Goal: Find contact information: Find contact information

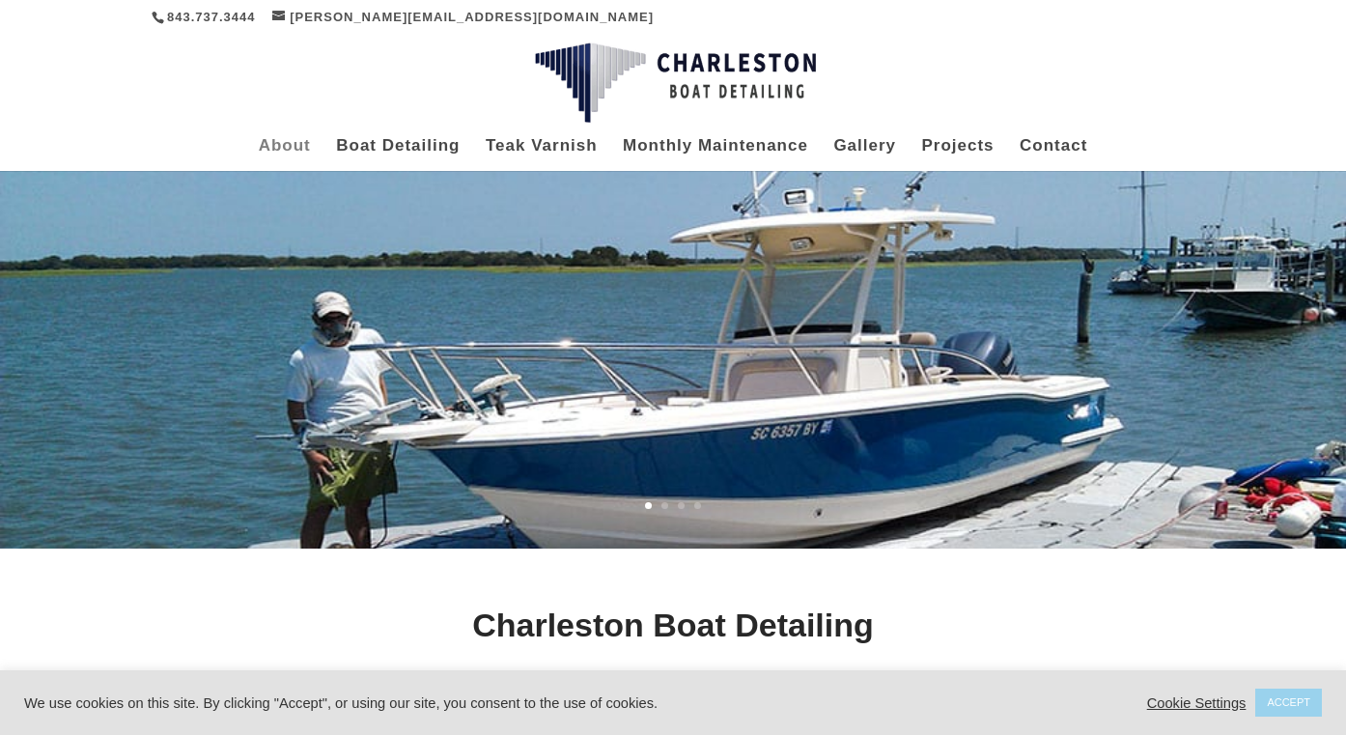
click at [286, 143] on link "About" at bounding box center [285, 155] width 52 height 32
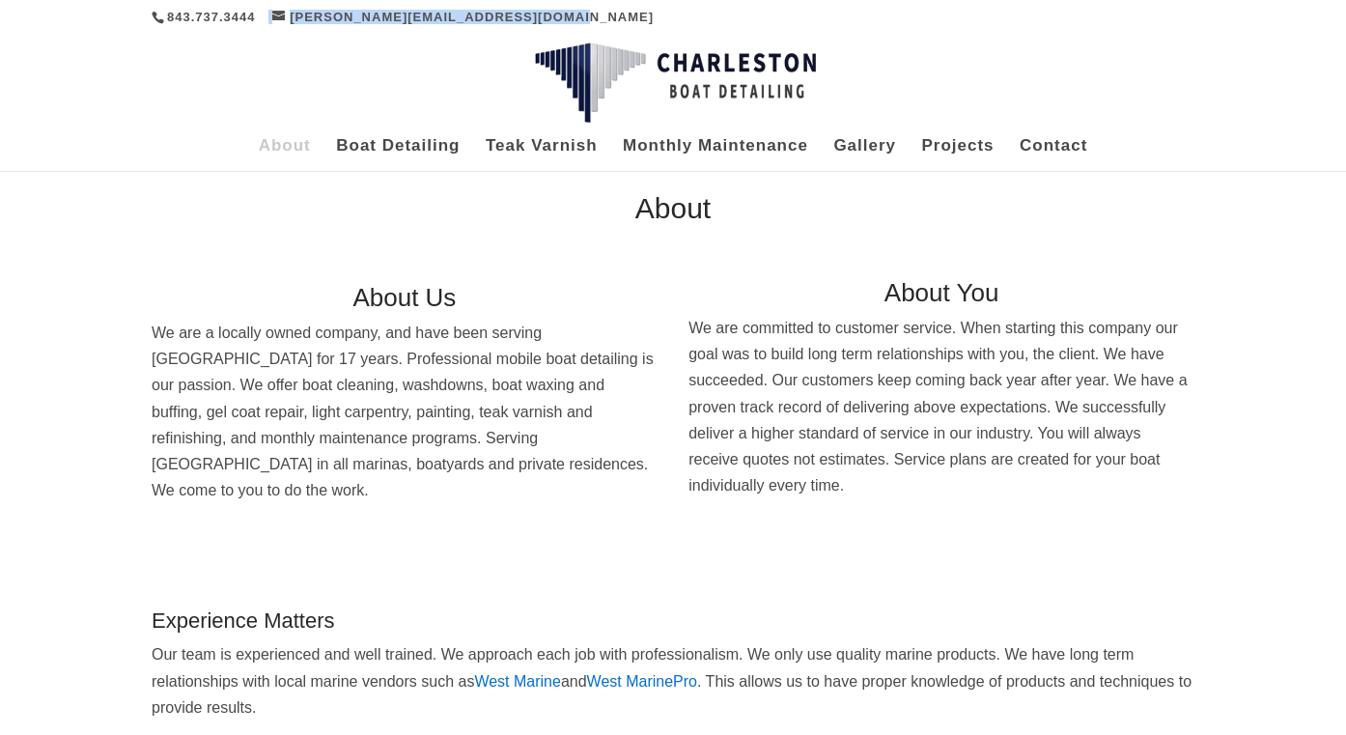
drag, startPoint x: 572, startPoint y: 11, endPoint x: 258, endPoint y: 17, distance: 313.9
click at [258, 17] on div "843.737.3444 [PERSON_NAME][EMAIL_ADDRESS][DOMAIN_NAME]" at bounding box center [673, 16] width 1043 height 33
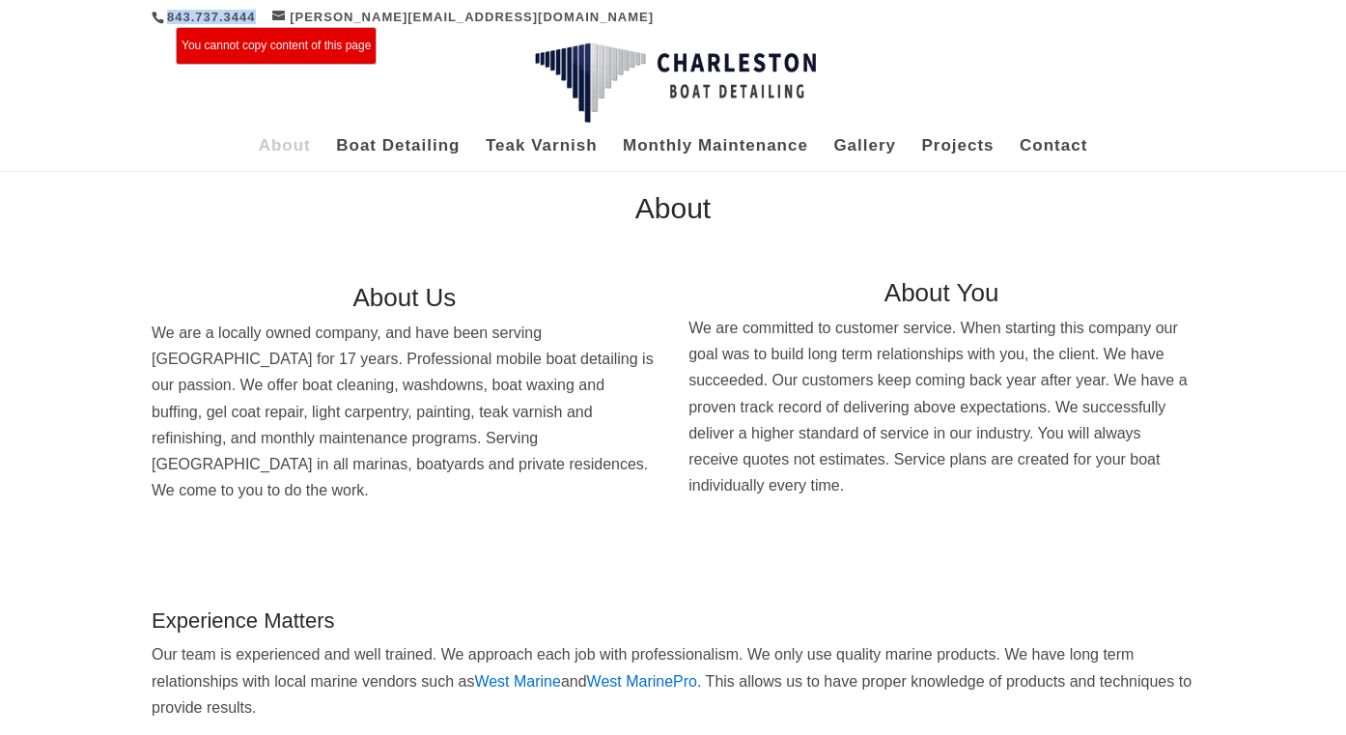
drag, startPoint x: 264, startPoint y: 18, endPoint x: 167, endPoint y: 18, distance: 96.6
click at [168, 17] on div "843.737.3444 [PERSON_NAME][EMAIL_ADDRESS][DOMAIN_NAME]" at bounding box center [403, 21] width 502 height 23
drag, startPoint x: 163, startPoint y: 18, endPoint x: 252, endPoint y: 16, distance: 88.9
click at [242, 17] on span "843.737.3444" at bounding box center [204, 17] width 104 height 14
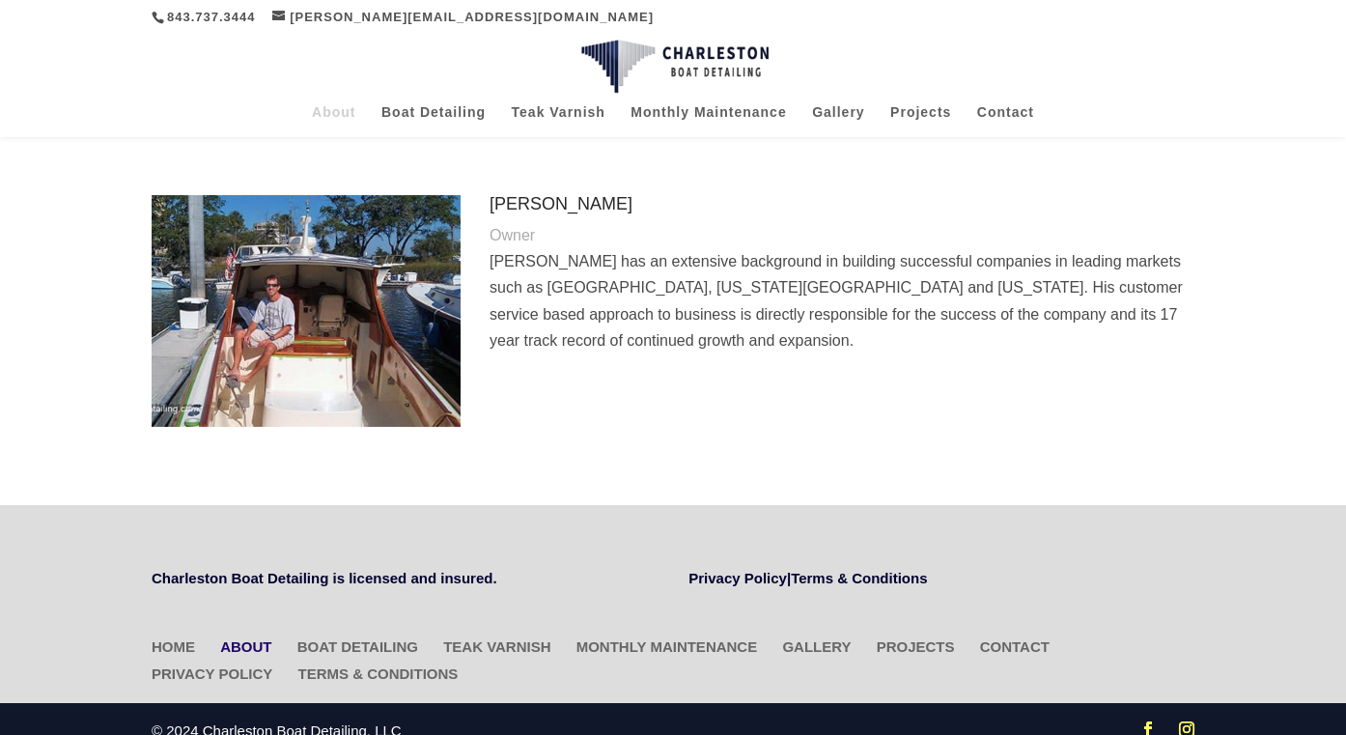
scroll to position [588, 0]
